Goal: Information Seeking & Learning: Compare options

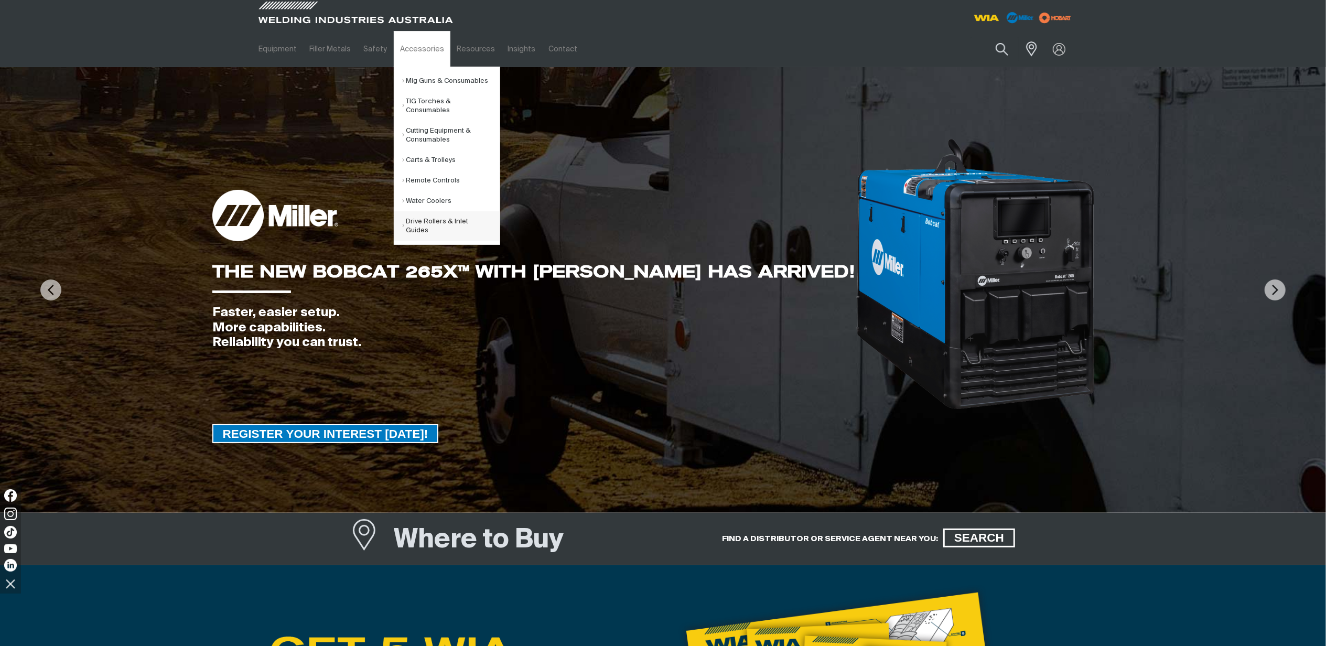
click at [445, 221] on link "Drive Rollers & Inlet Guides" at bounding box center [450, 225] width 97 height 29
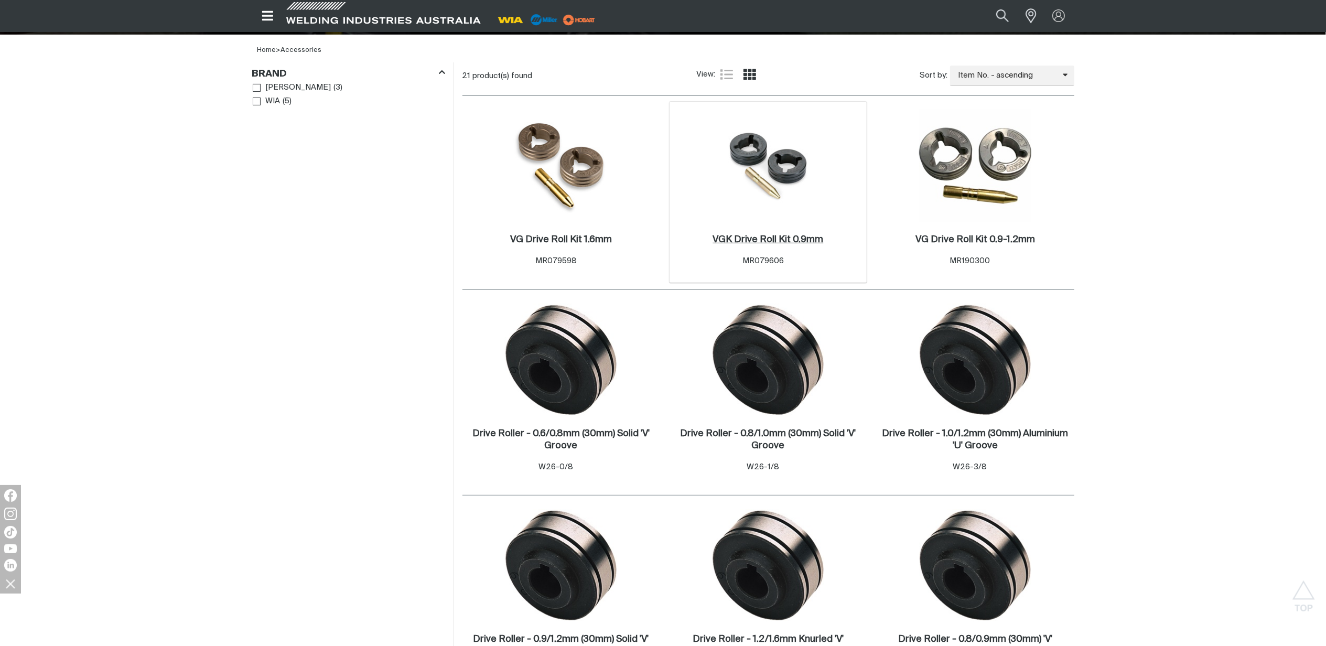
scroll to position [210, 0]
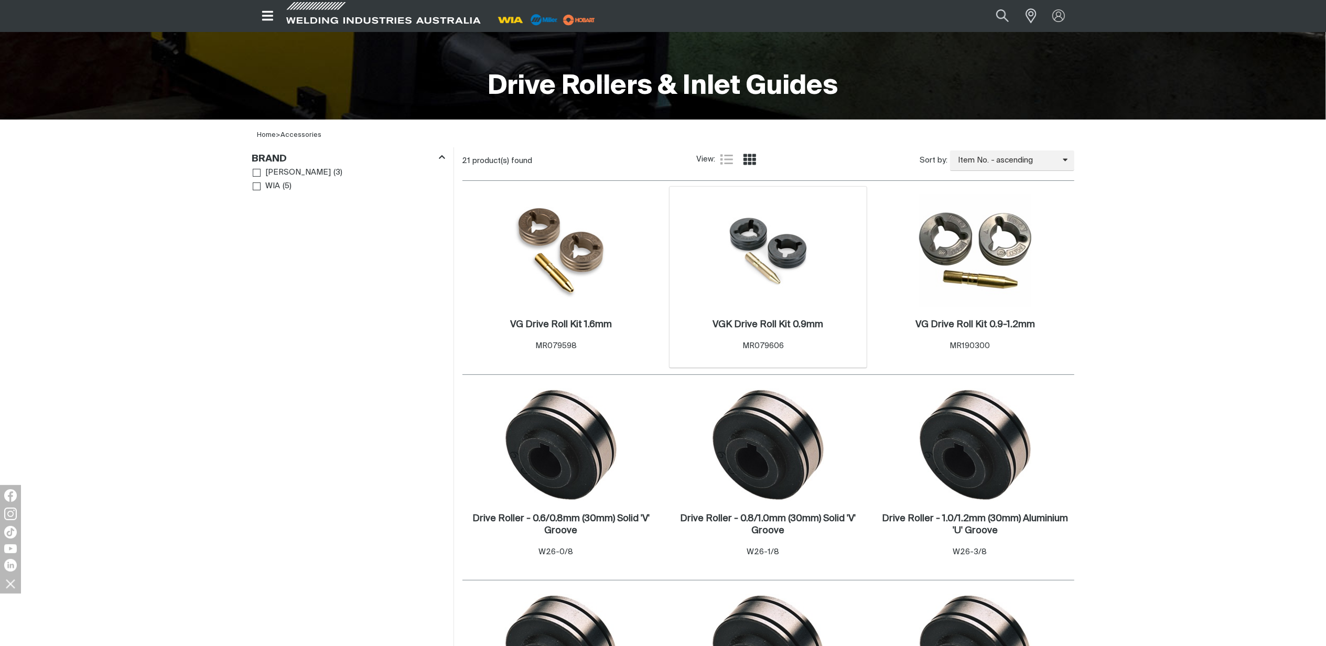
click at [790, 317] on div "VGK Drive Roll Kit 0.9mm . Item No. MR079606" at bounding box center [768, 337] width 187 height 46
click at [768, 243] on img at bounding box center [768, 250] width 112 height 101
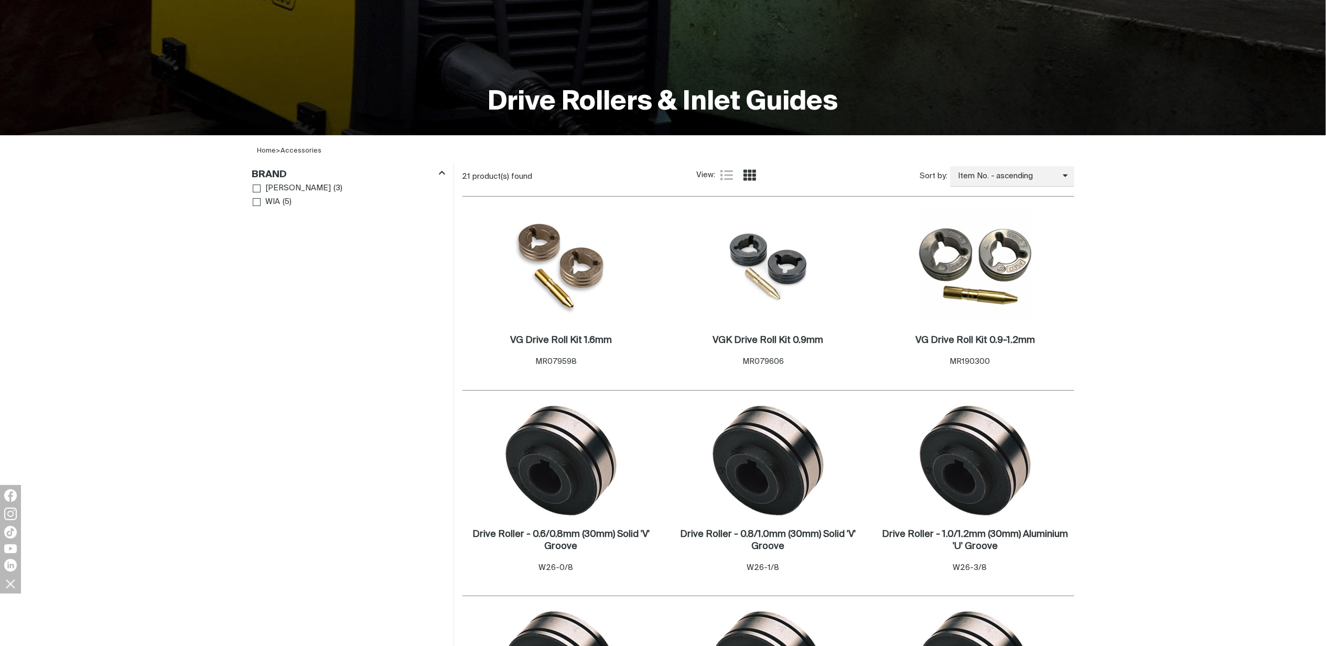
scroll to position [210, 0]
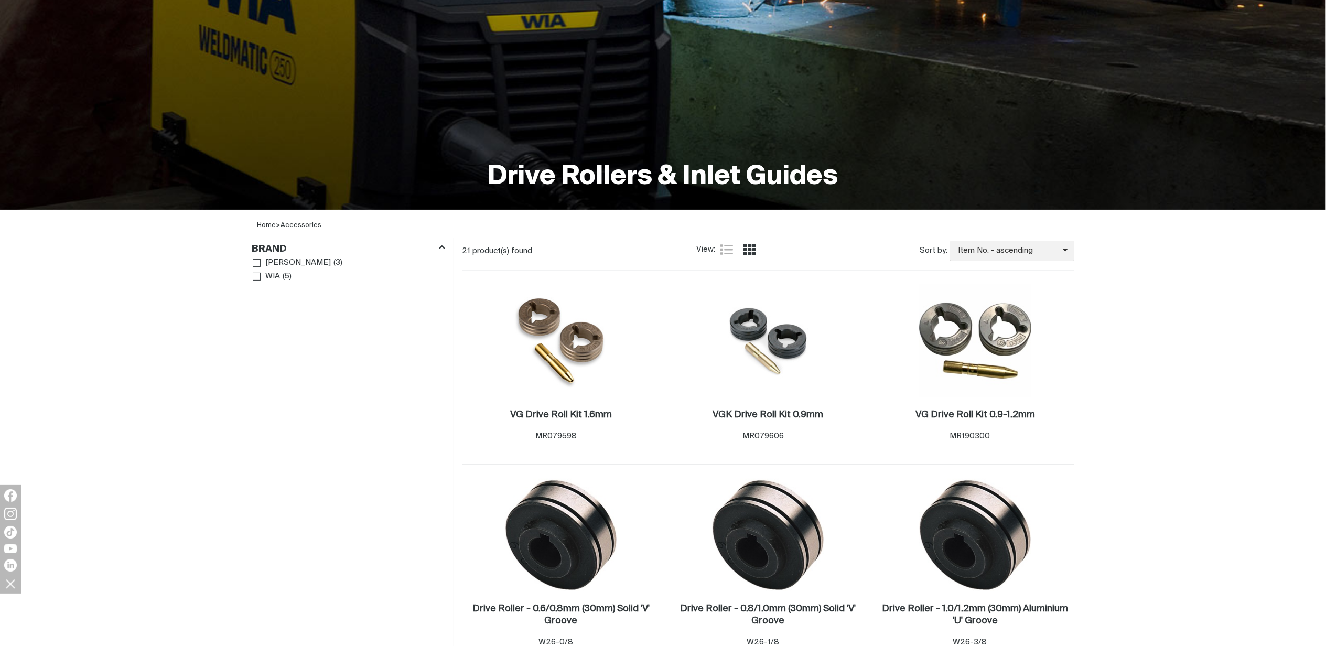
scroll to position [135, 0]
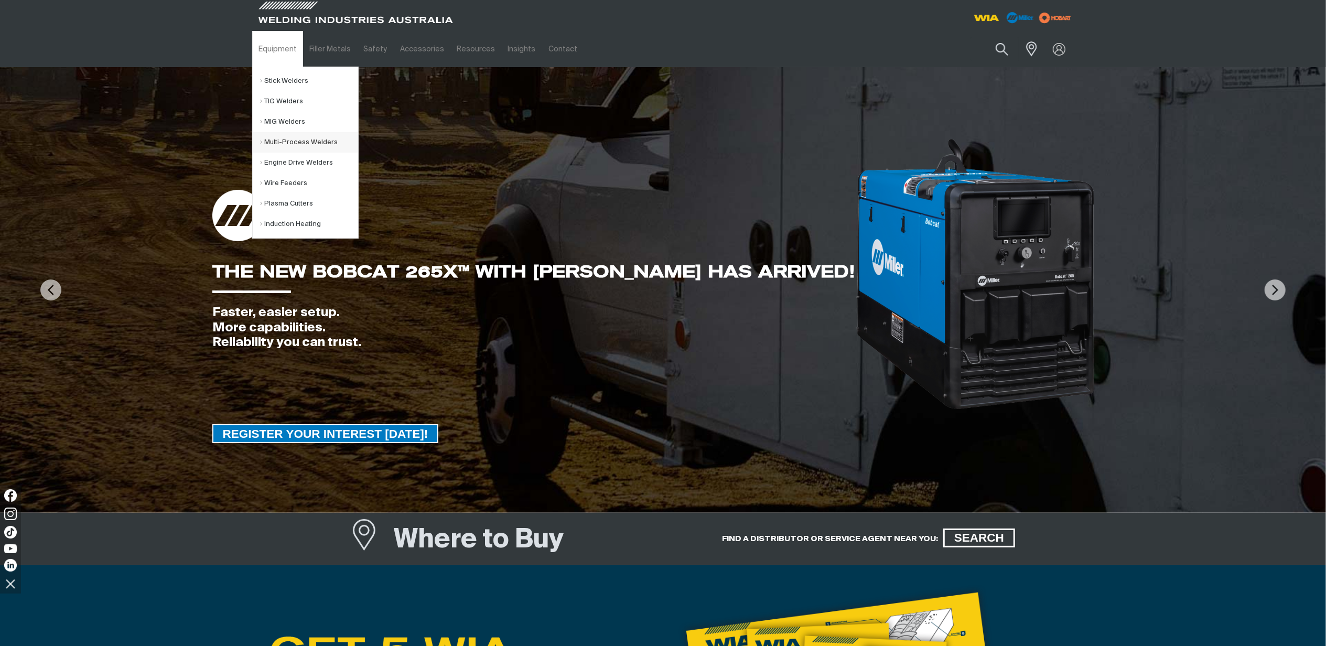
click at [278, 145] on link "Multi-Process Welders" at bounding box center [308, 142] width 97 height 20
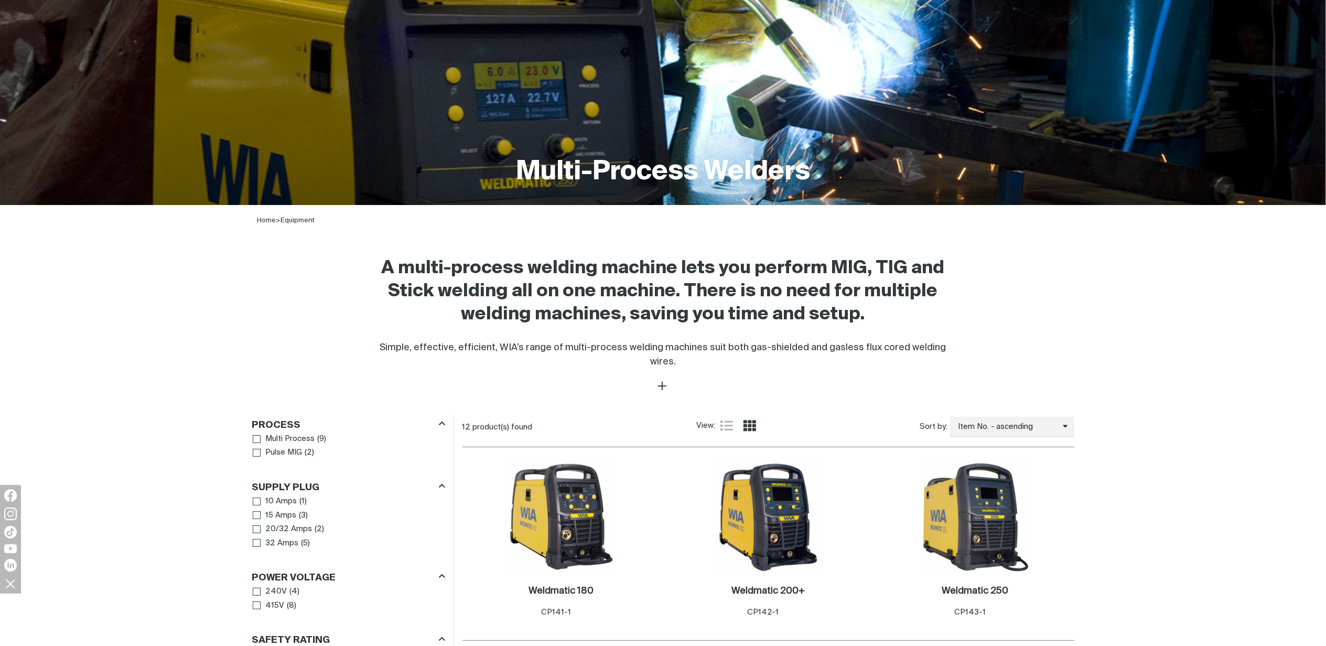
scroll to position [279, 0]
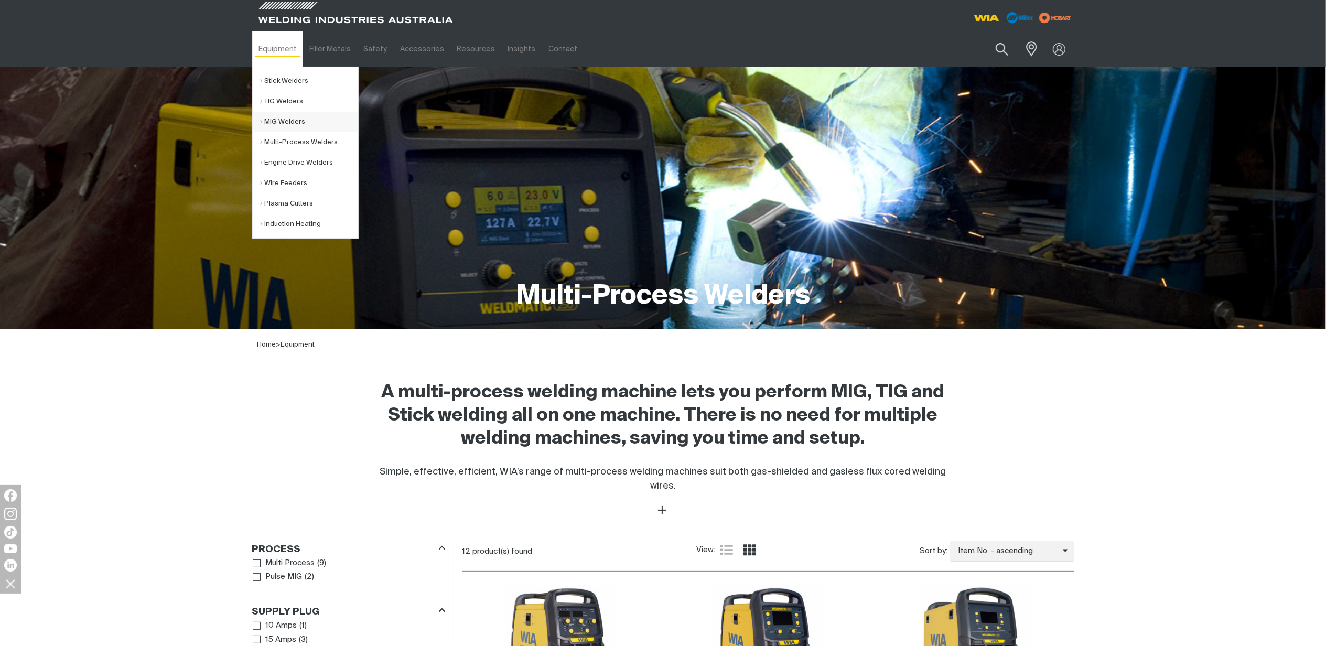
click at [292, 120] on link "MIG Welders" at bounding box center [308, 122] width 97 height 20
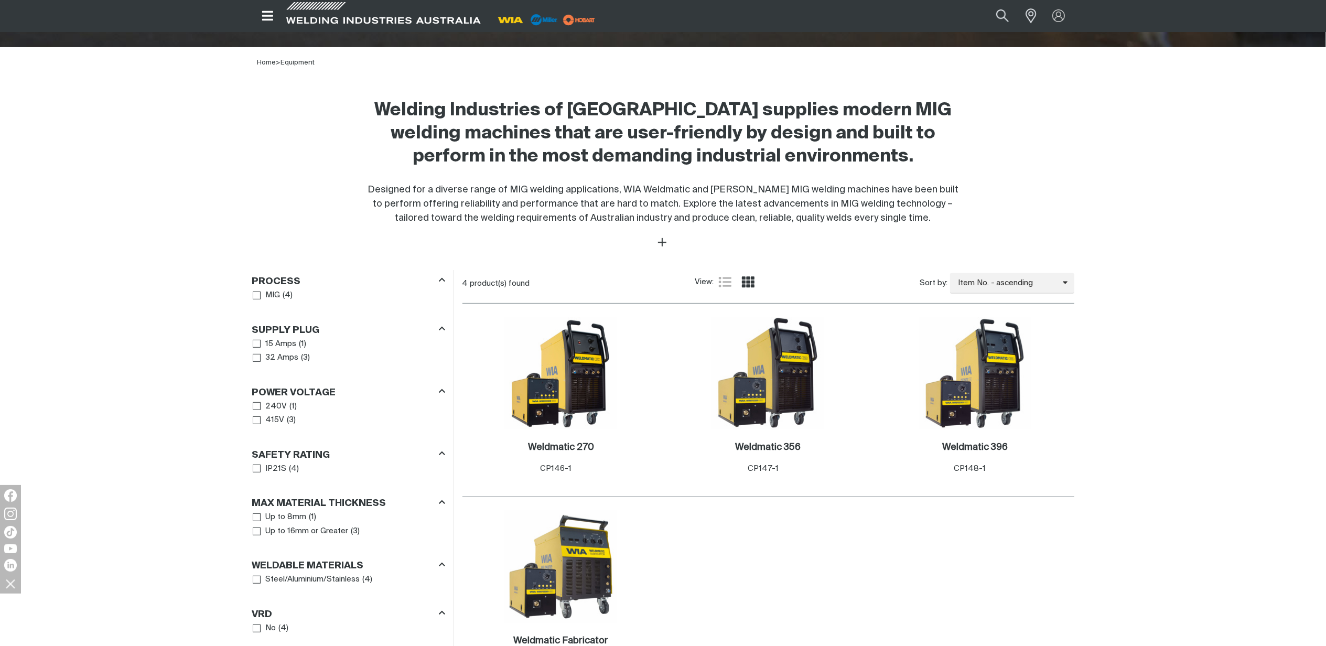
scroll to position [419, 0]
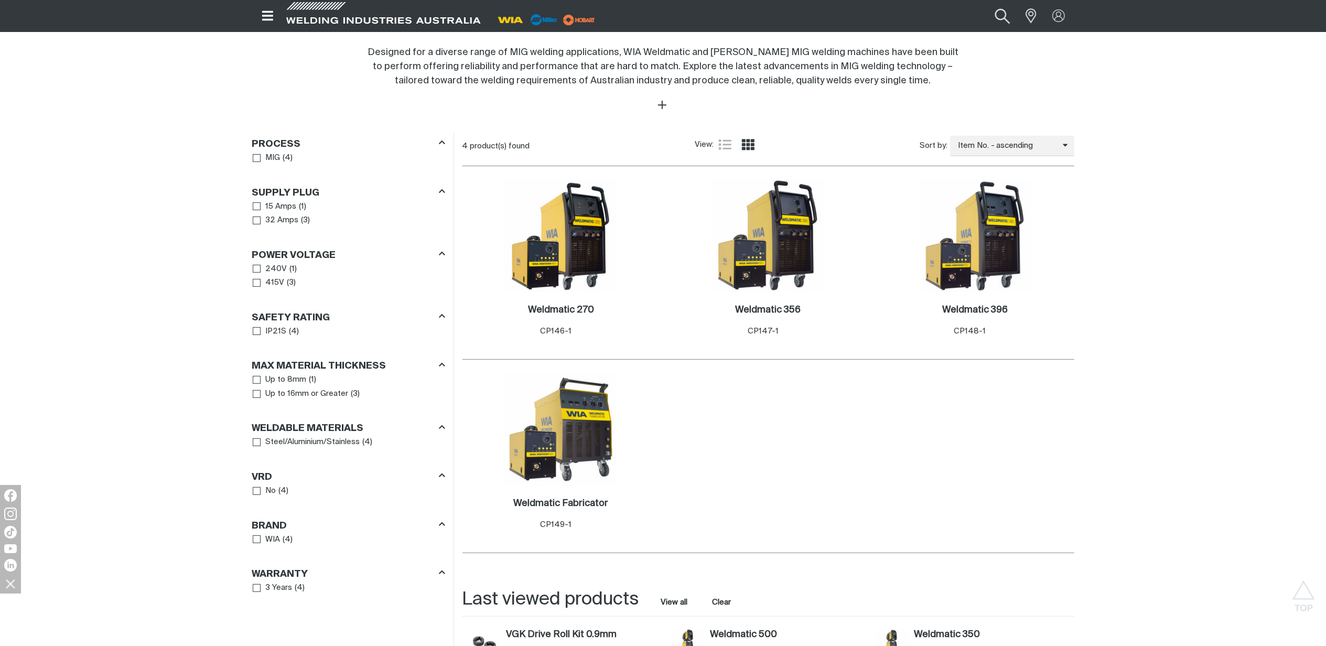
click at [996, 19] on button "Search products" at bounding box center [1002, 16] width 42 height 28
click at [885, 18] on input "Search" at bounding box center [937, 16] width 161 height 23
paste input "WF028"
type input "WF028"
click at [946, 36] on span "Drive Roller - 1.2/1.6mm (37mm) Solid 'V' Groove - WF028" at bounding box center [951, 39] width 120 height 18
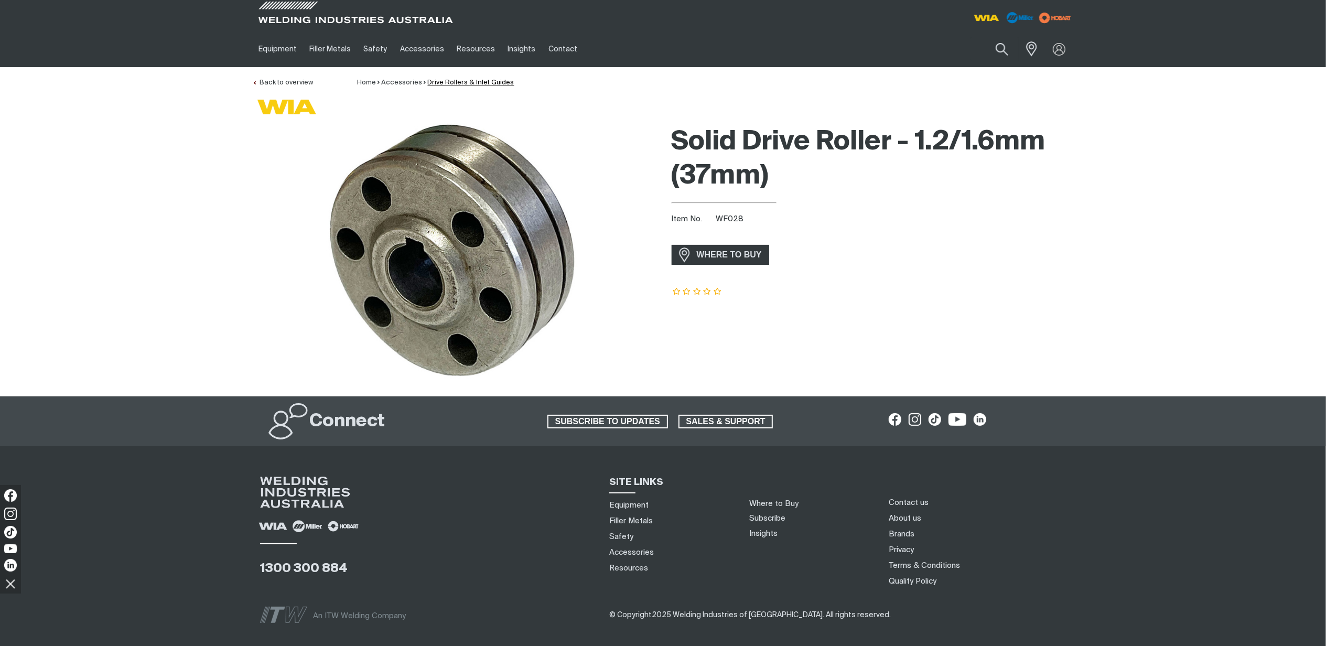
click at [476, 79] on link "Drive Rollers & Inlet Guides" at bounding box center [471, 82] width 86 height 7
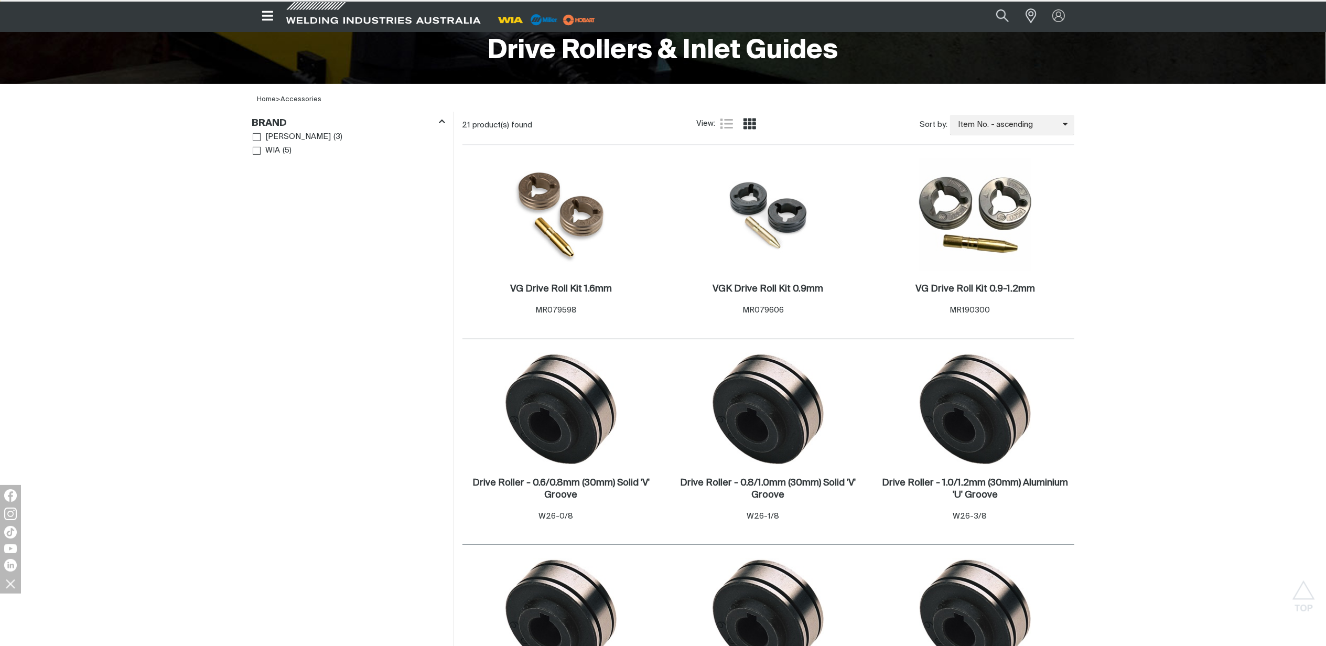
scroll to position [139, 0]
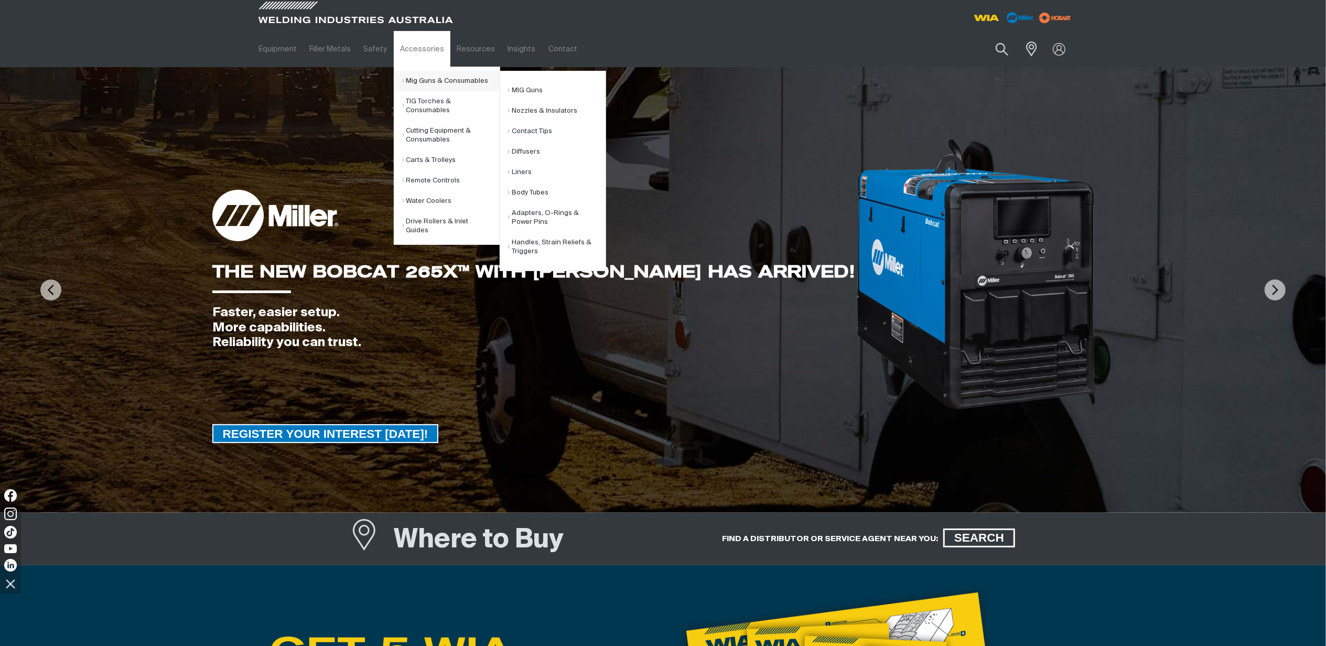
click at [431, 80] on link "Mig Guns & Consumables" at bounding box center [450, 81] width 97 height 20
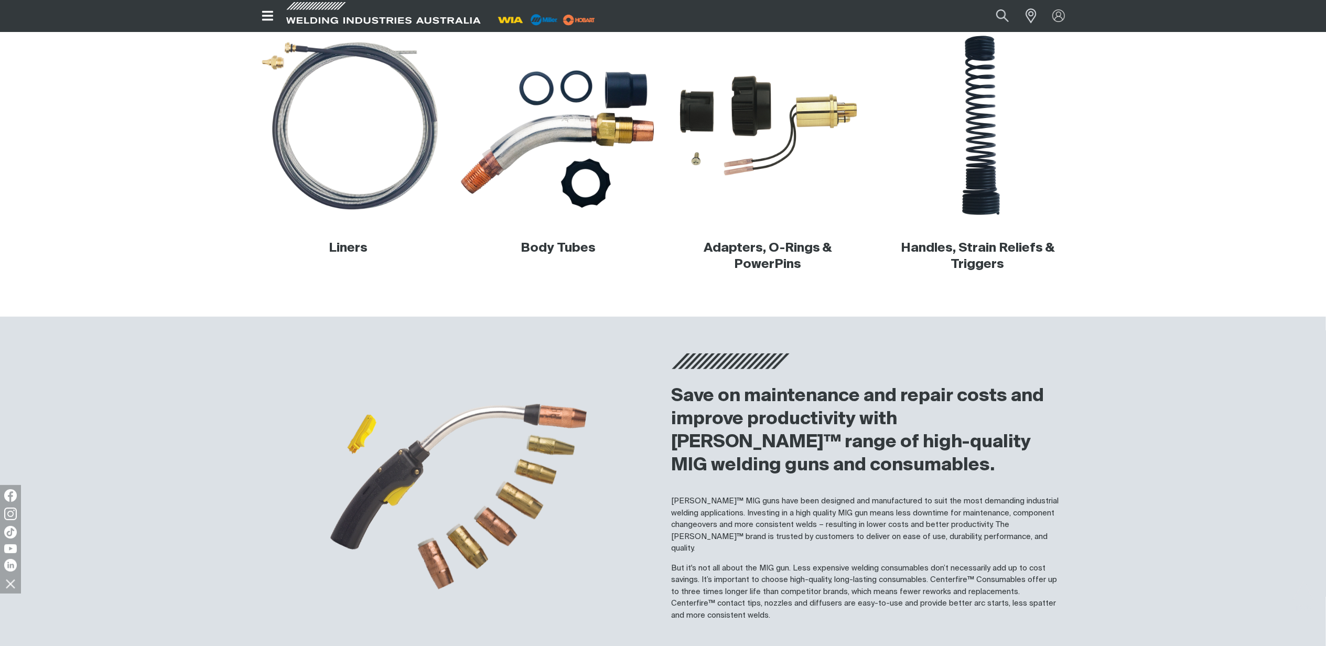
scroll to position [559, 0]
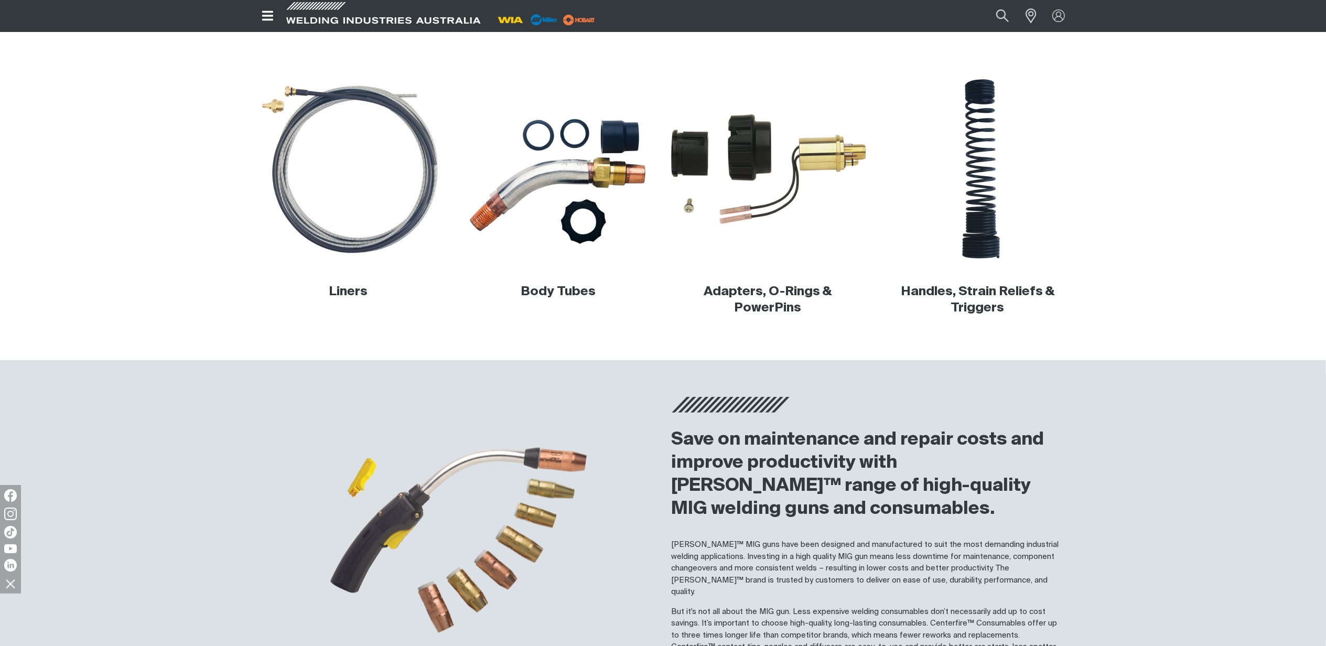
click at [752, 219] on img at bounding box center [767, 169] width 201 height 201
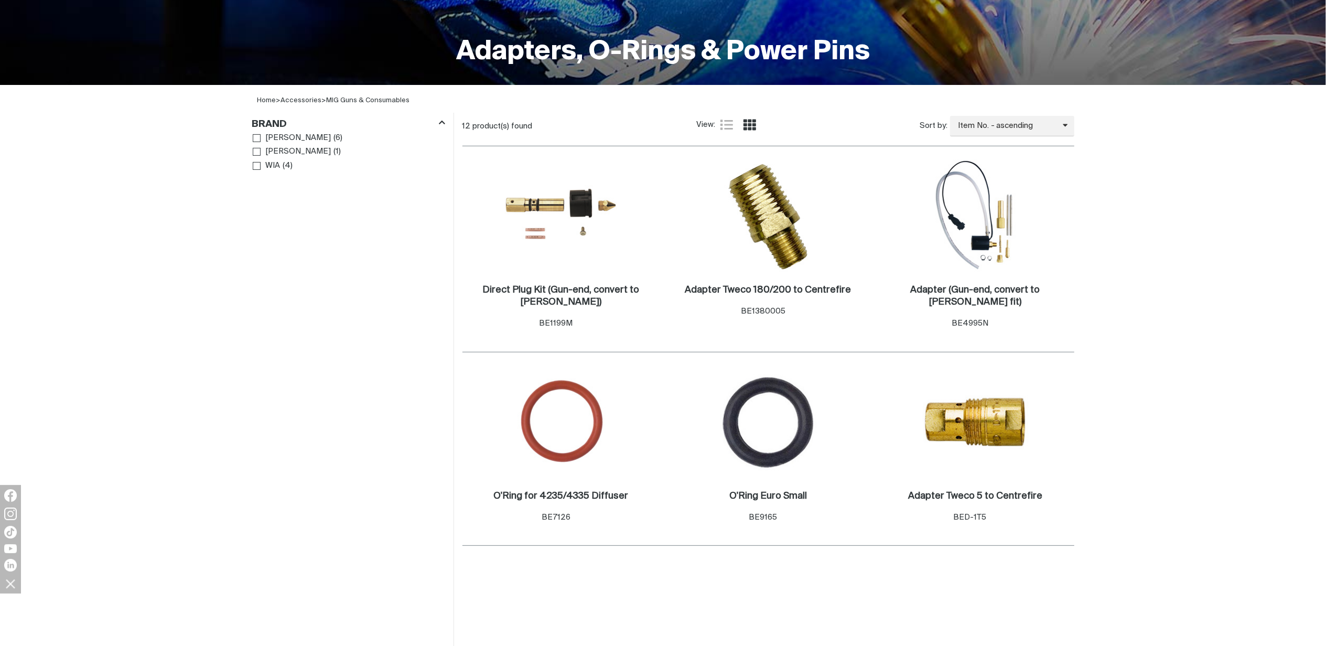
scroll to position [279, 0]
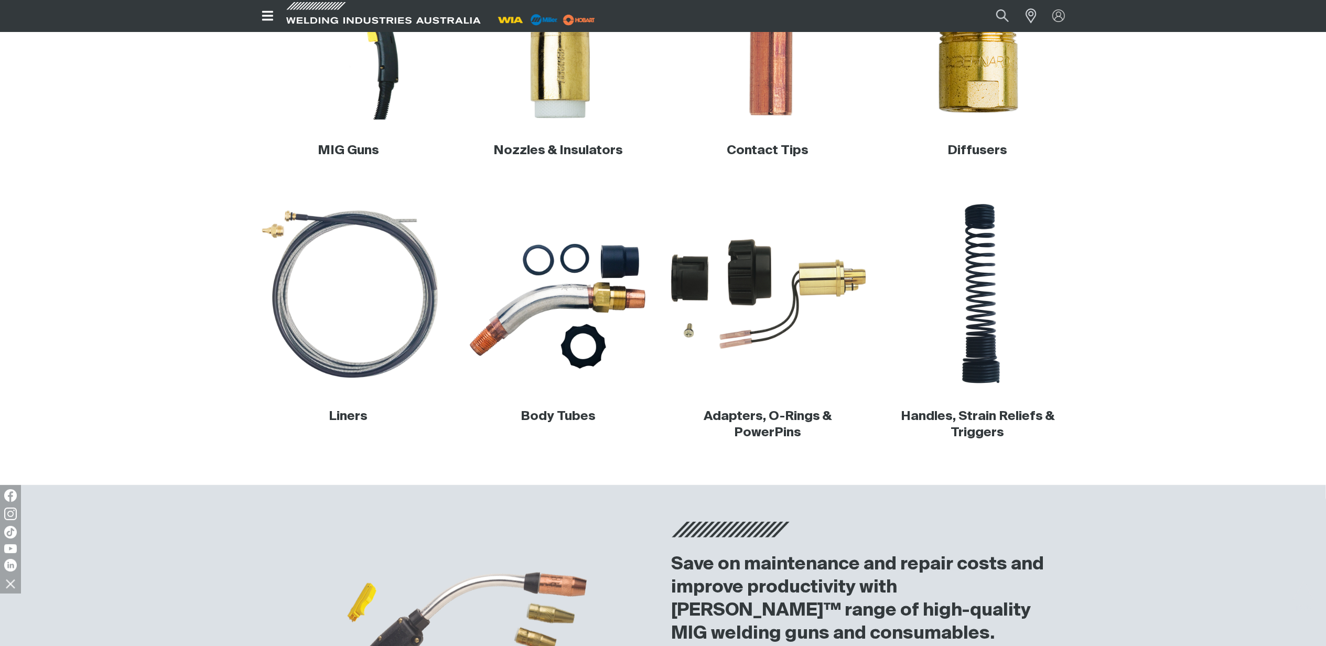
scroll to position [279, 0]
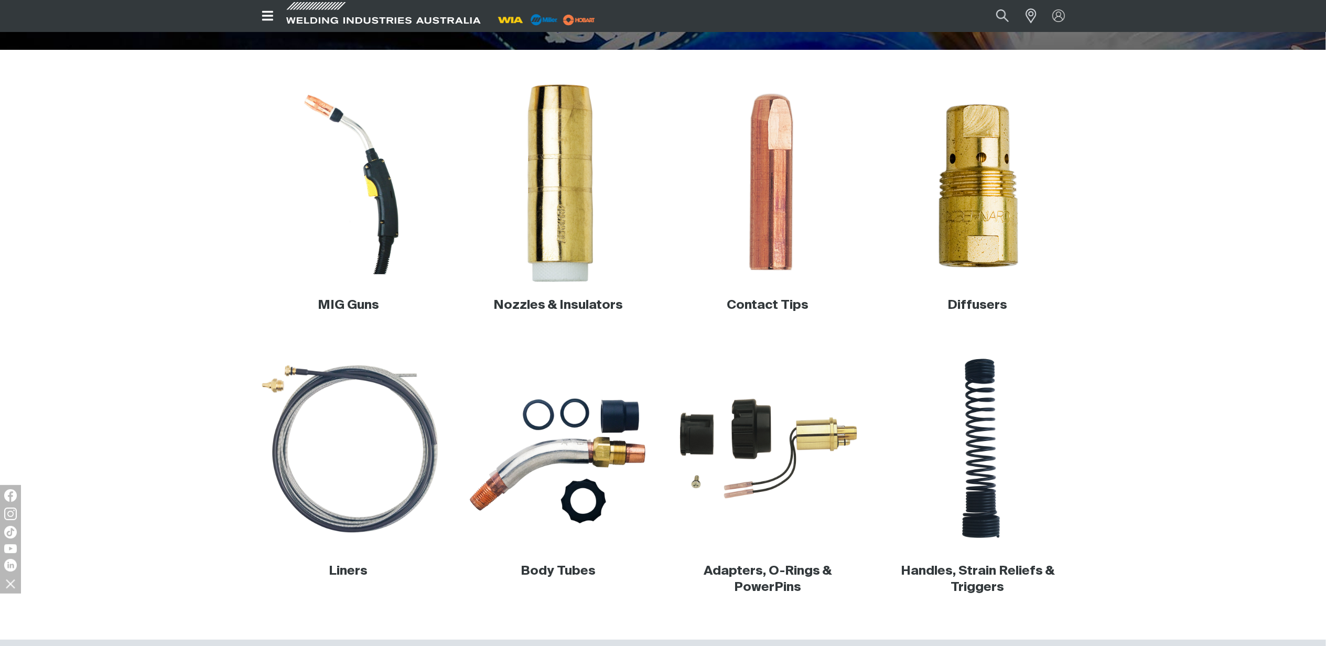
click at [548, 219] on img at bounding box center [558, 183] width 201 height 201
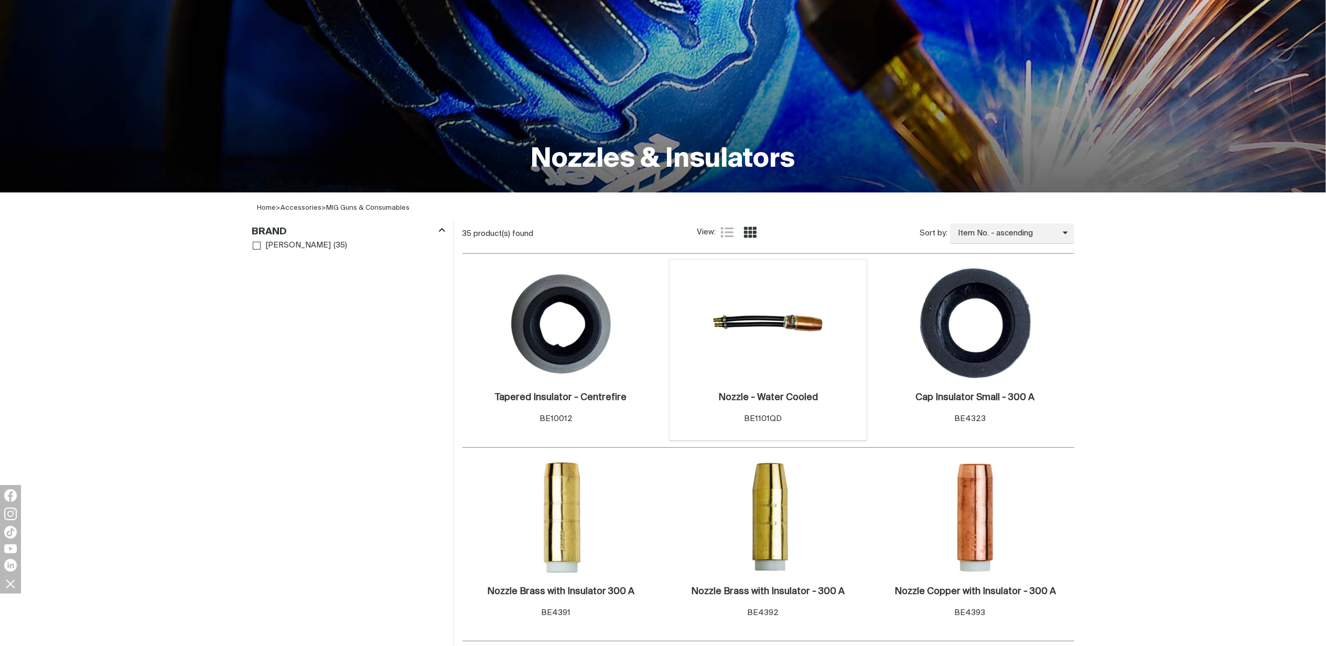
scroll to position [349, 0]
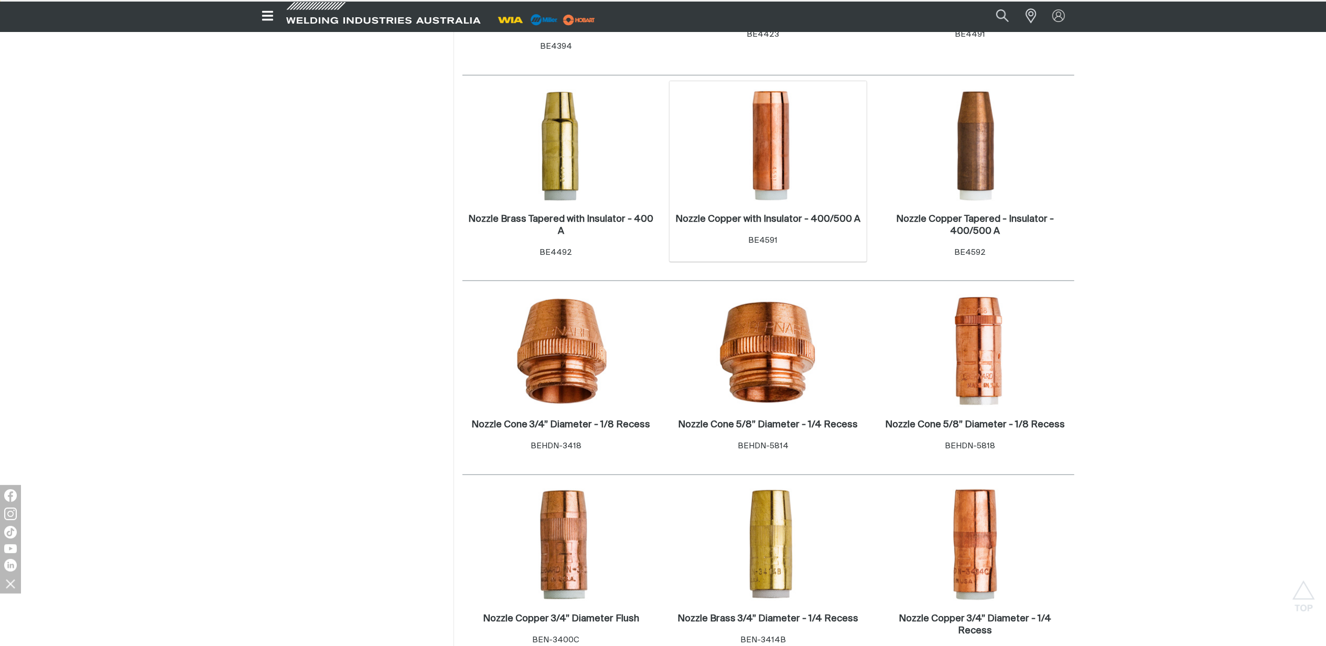
scroll to position [1188, 0]
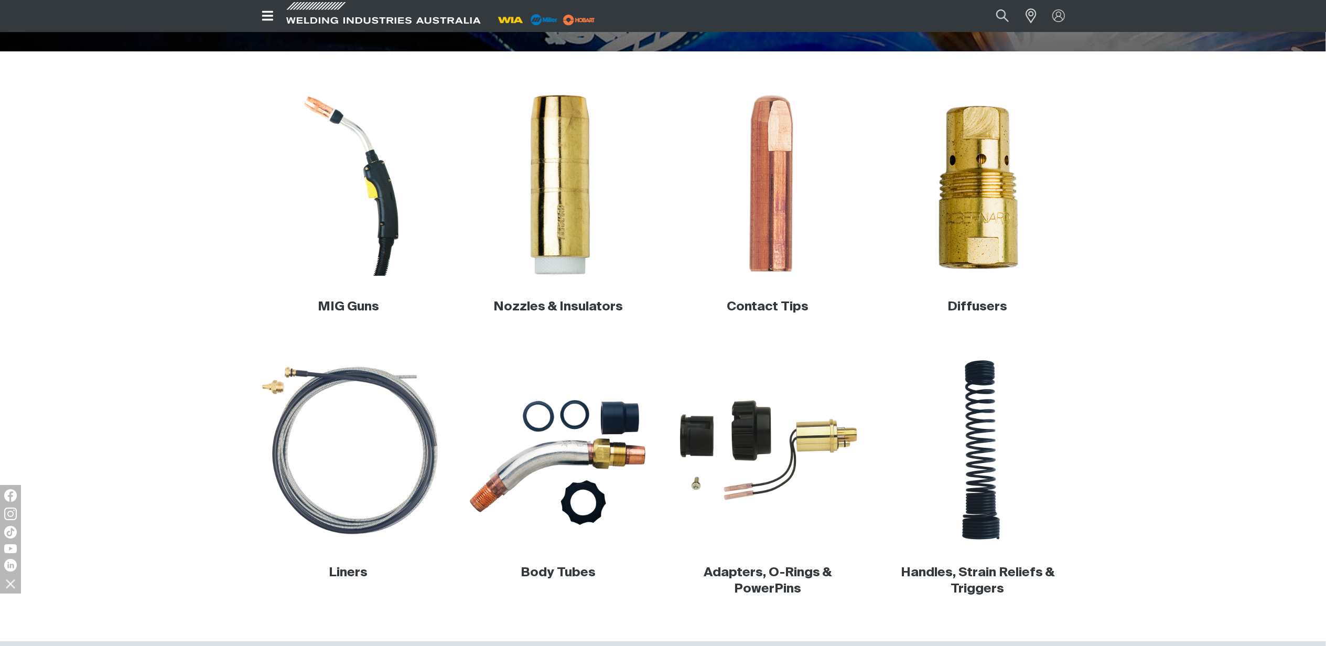
scroll to position [279, 0]
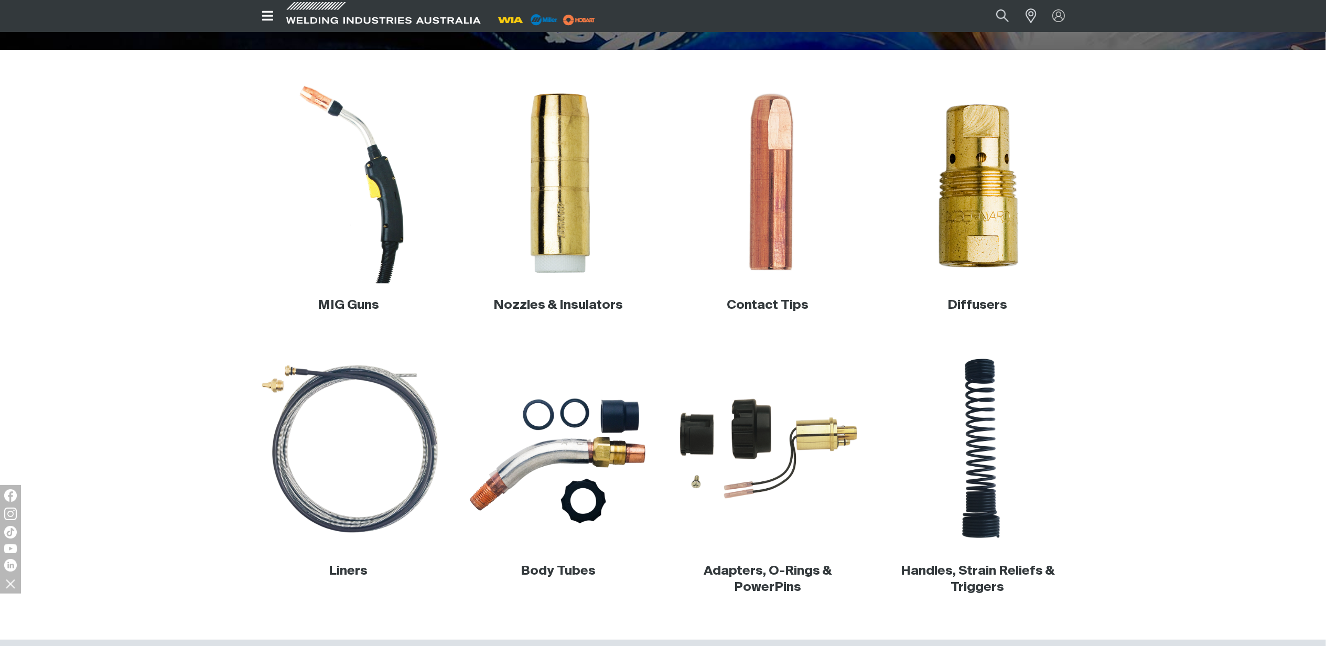
click at [330, 258] on img at bounding box center [348, 183] width 201 height 201
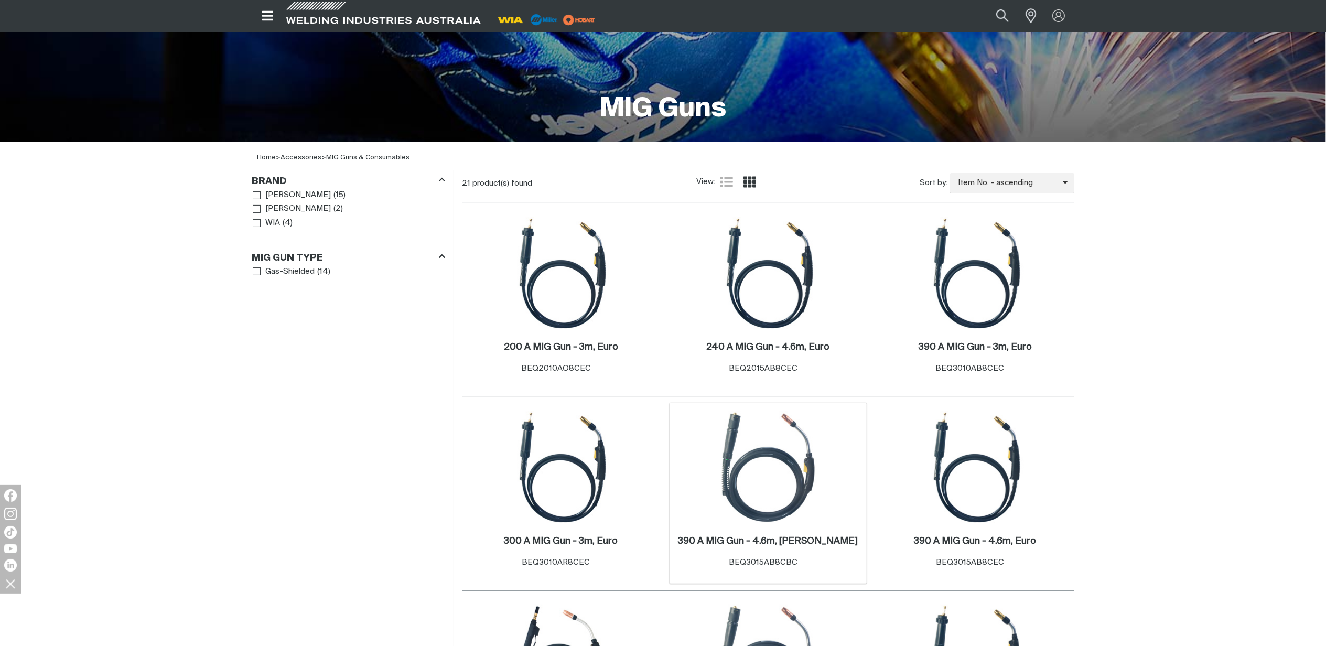
scroll to position [210, 0]
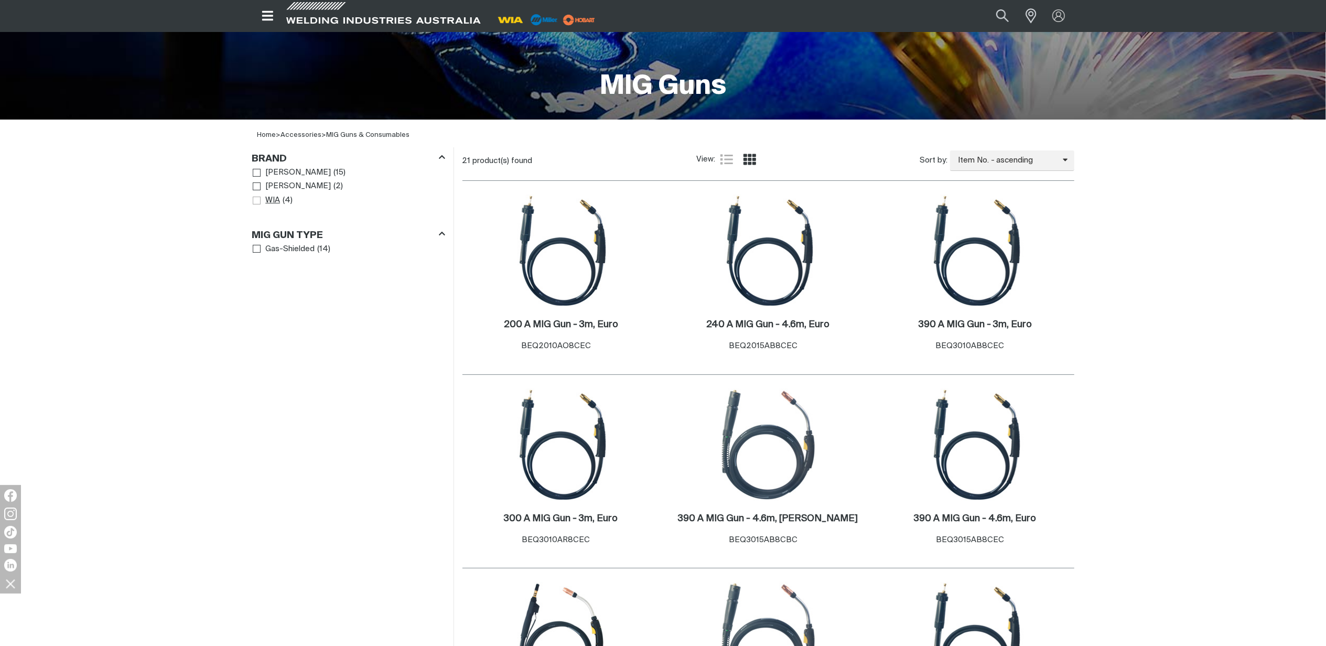
click at [258, 199] on span "Brand" at bounding box center [257, 201] width 8 height 8
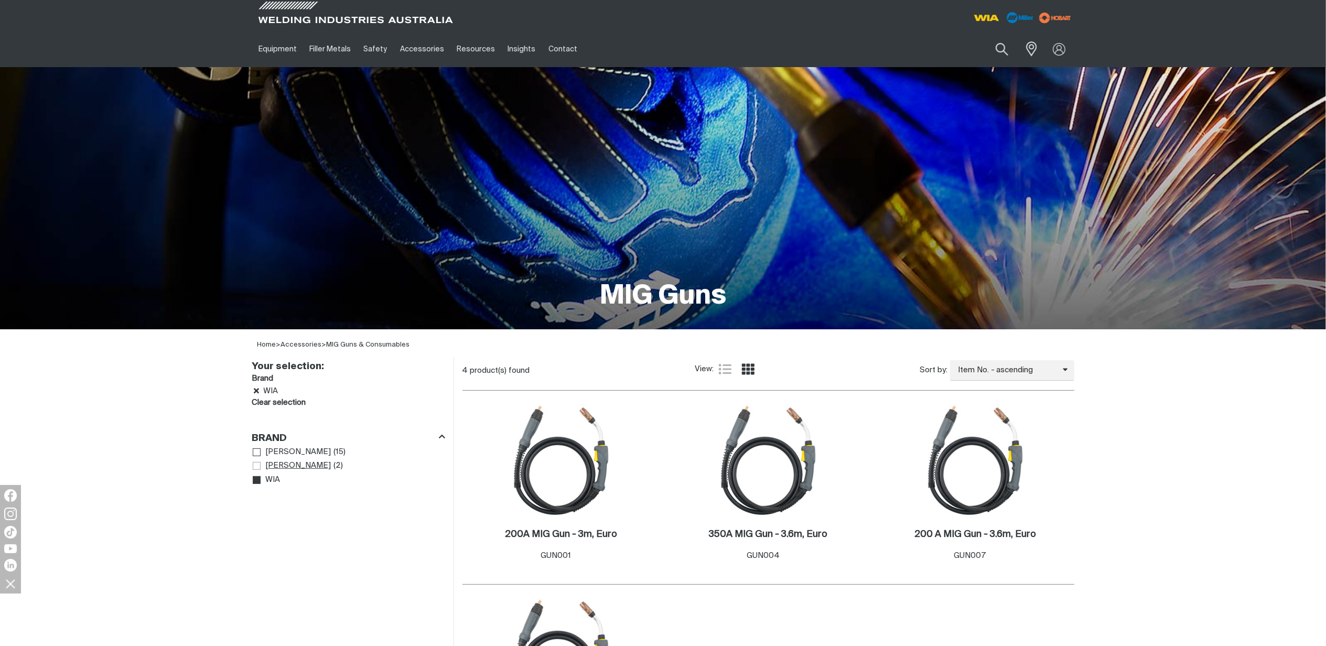
click at [261, 464] on link "[PERSON_NAME]" at bounding box center [292, 466] width 79 height 14
click at [259, 495] on link "WIA" at bounding box center [267, 492] width 28 height 14
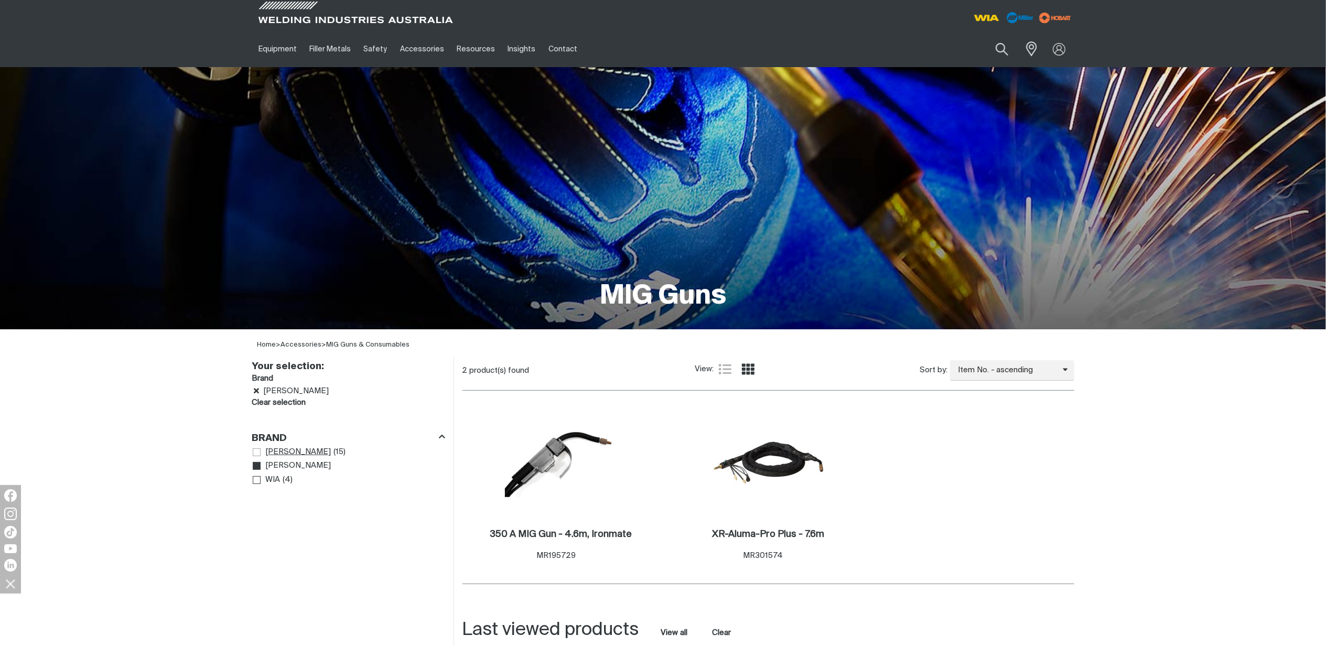
click at [263, 450] on link "Bernard" at bounding box center [292, 452] width 79 height 14
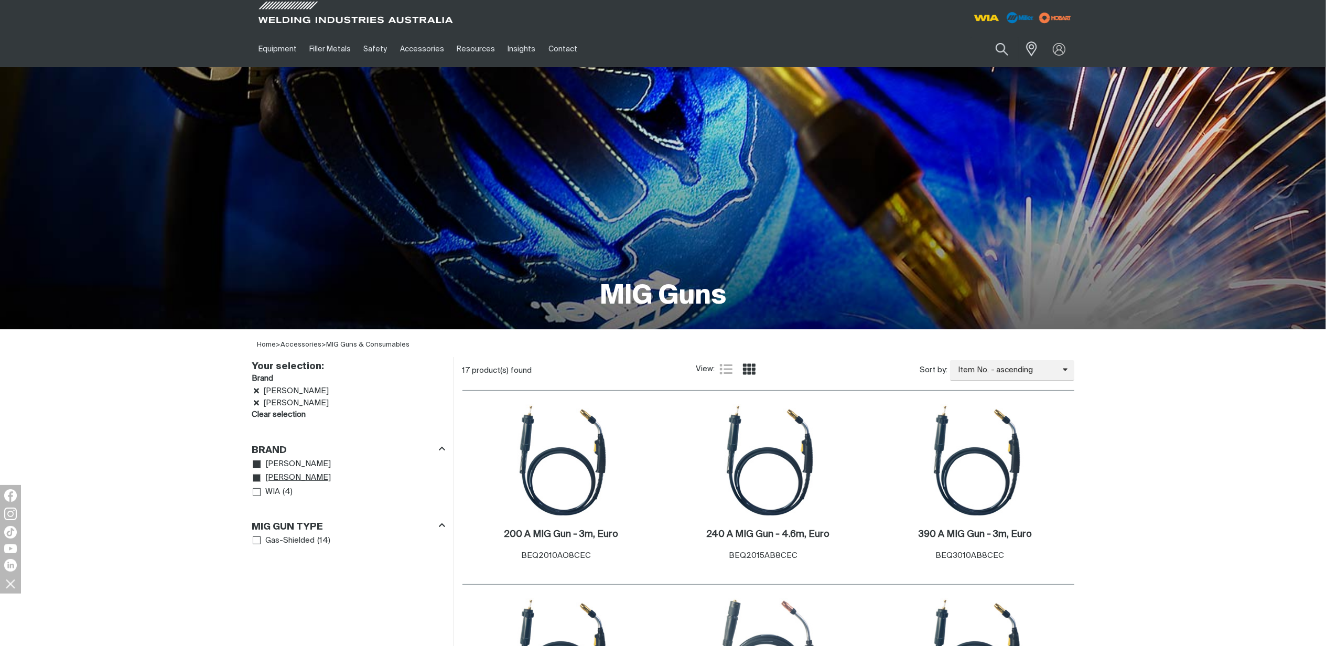
click at [255, 476] on icon "Brand" at bounding box center [257, 478] width 8 height 8
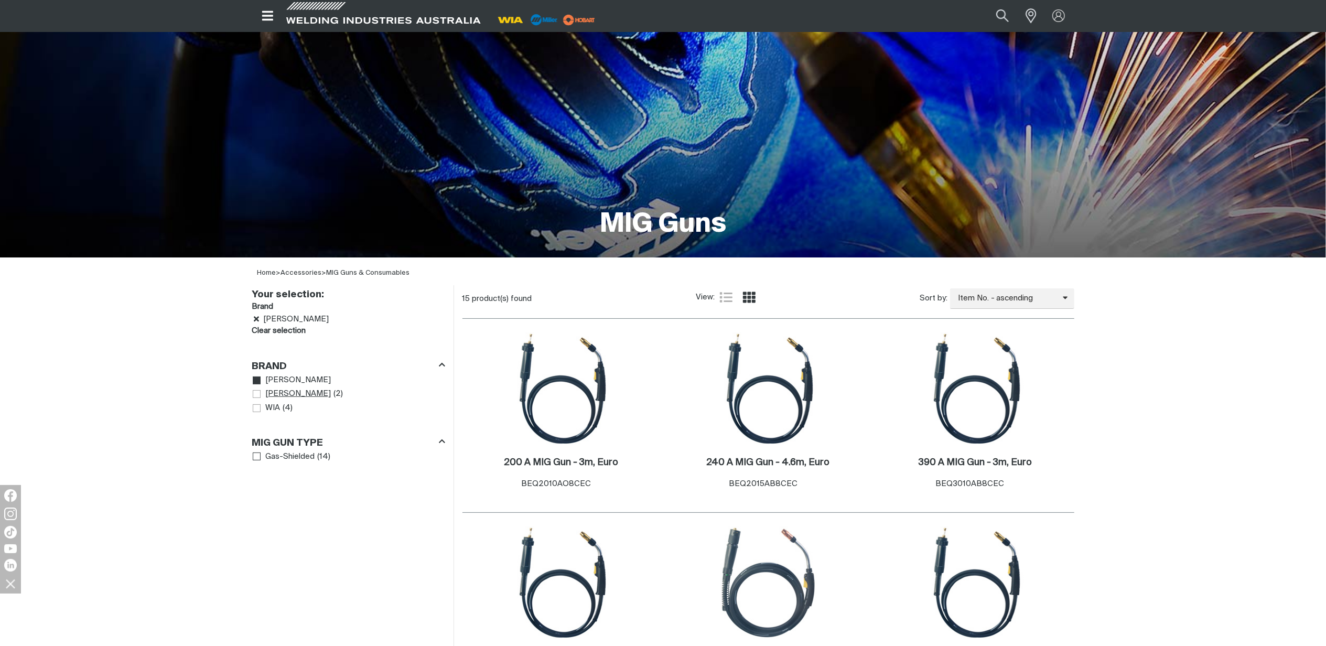
scroll to position [70, 0]
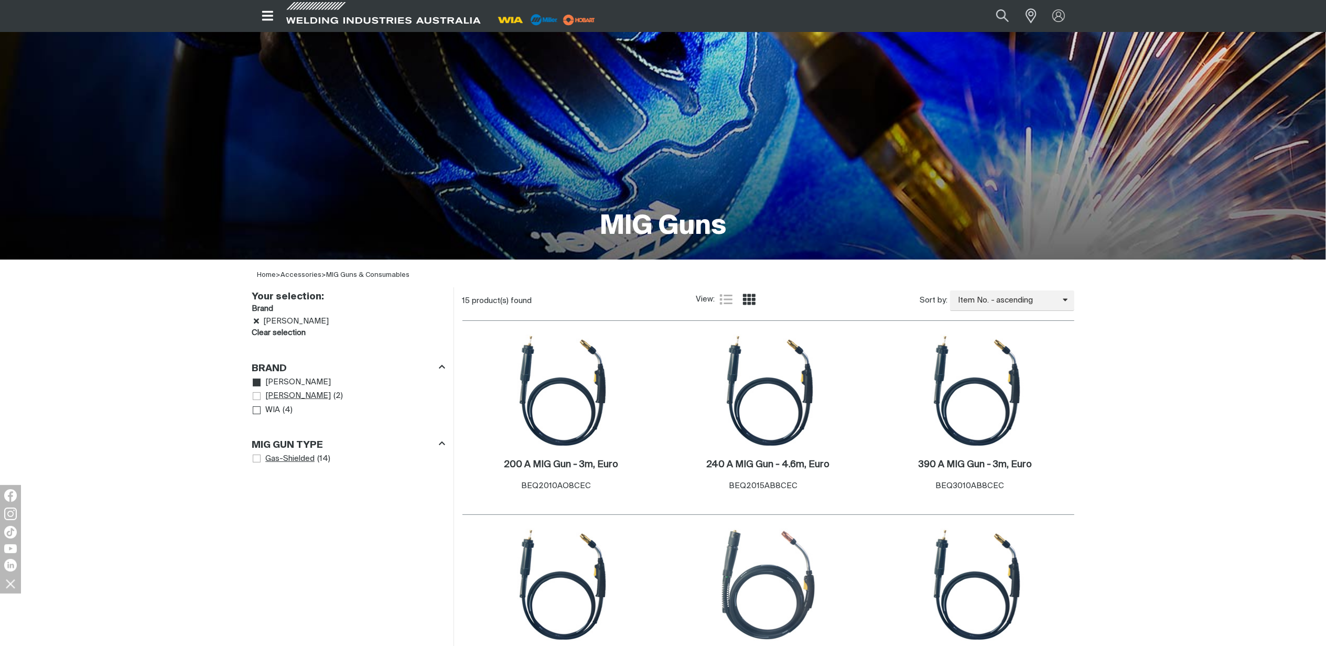
click at [262, 459] on link "Gas-Shielded" at bounding box center [284, 459] width 62 height 14
click at [256, 322] on icon "Remove Bernard" at bounding box center [256, 321] width 5 height 8
click at [255, 319] on icon "Remove Gas-Shielded" at bounding box center [256, 320] width 5 height 5
